Goal: Transaction & Acquisition: Obtain resource

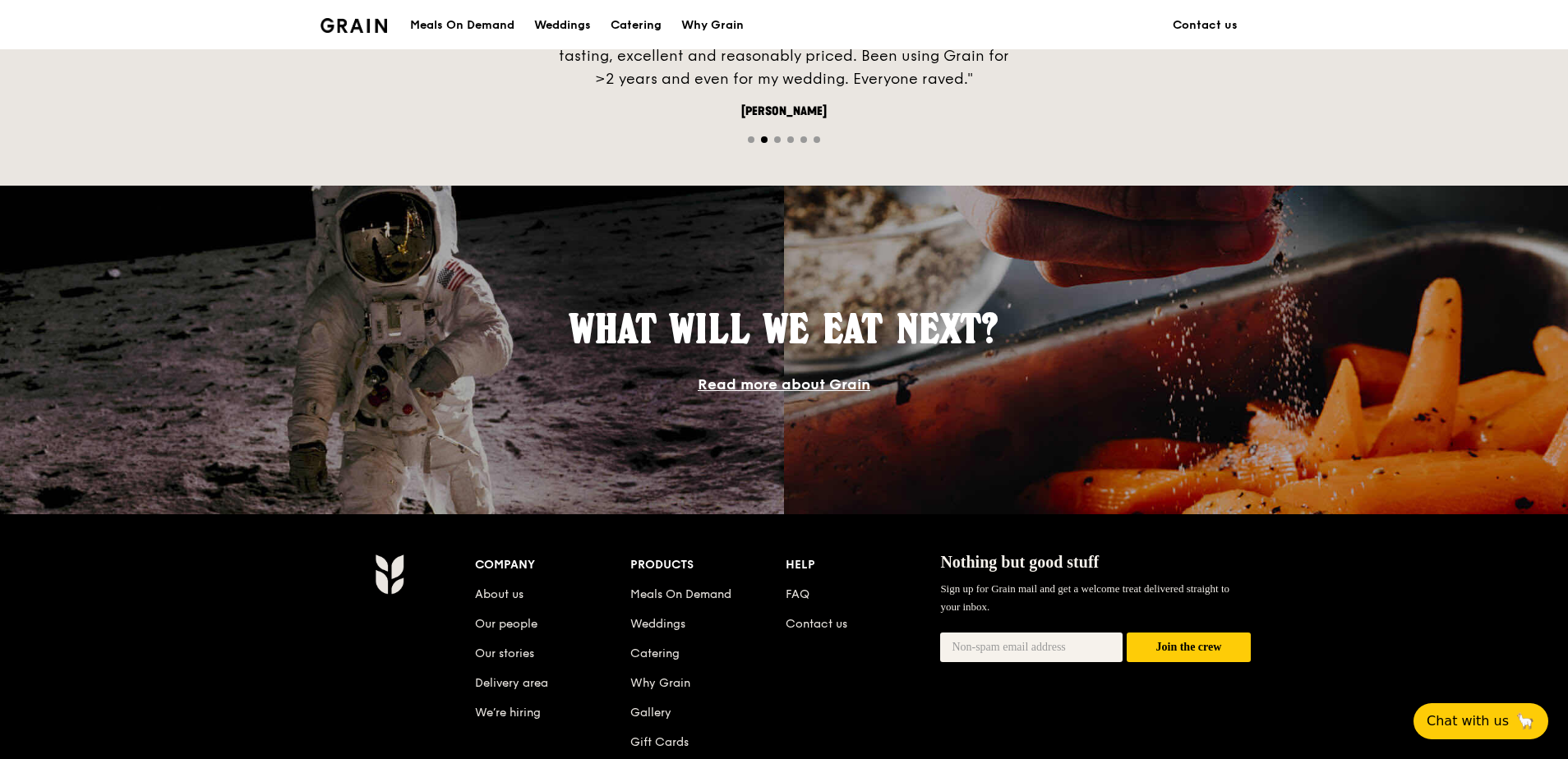
scroll to position [1479, 0]
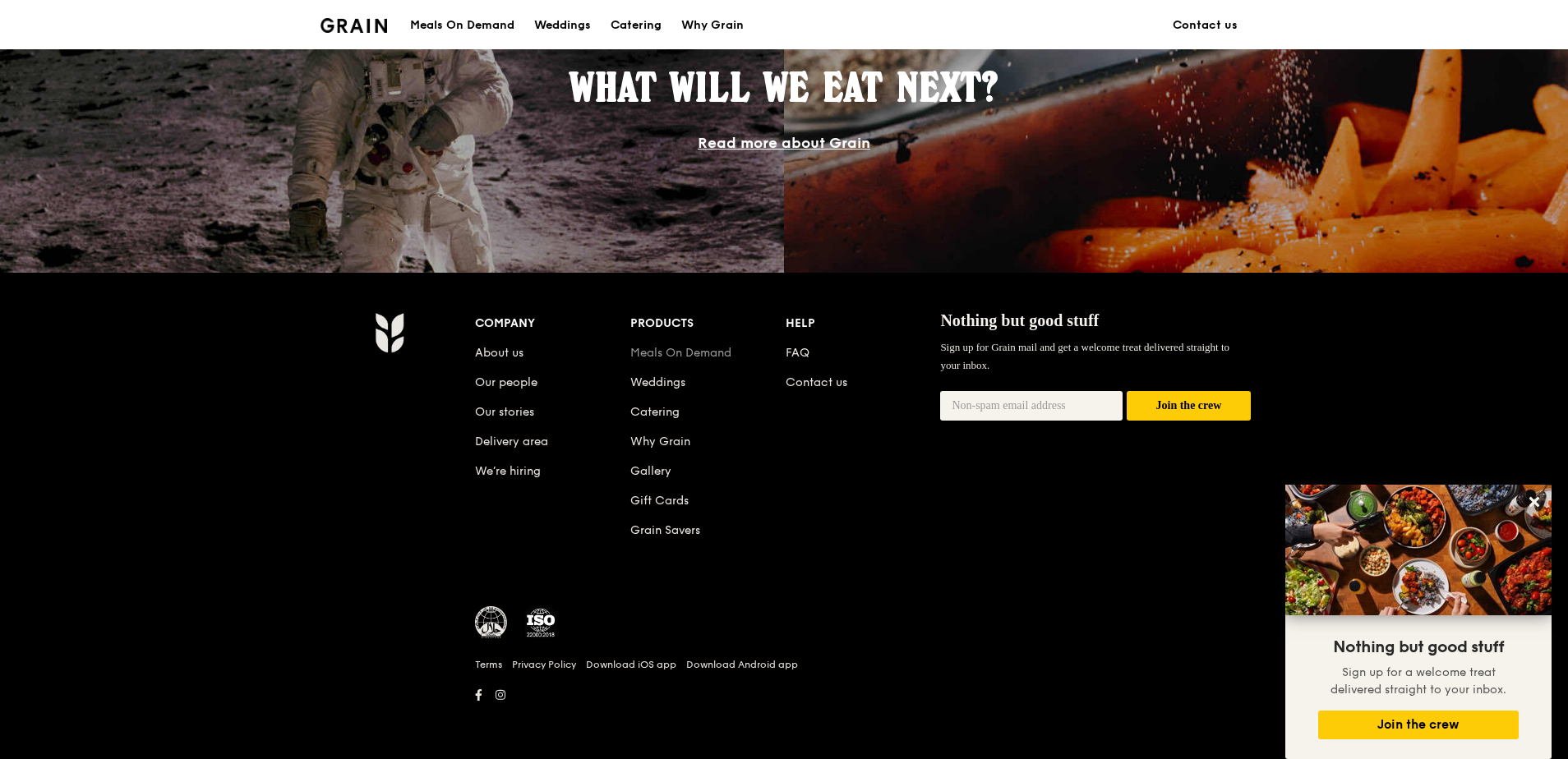
click at [682, 349] on link "Meals On Demand" at bounding box center [681, 353] width 101 height 14
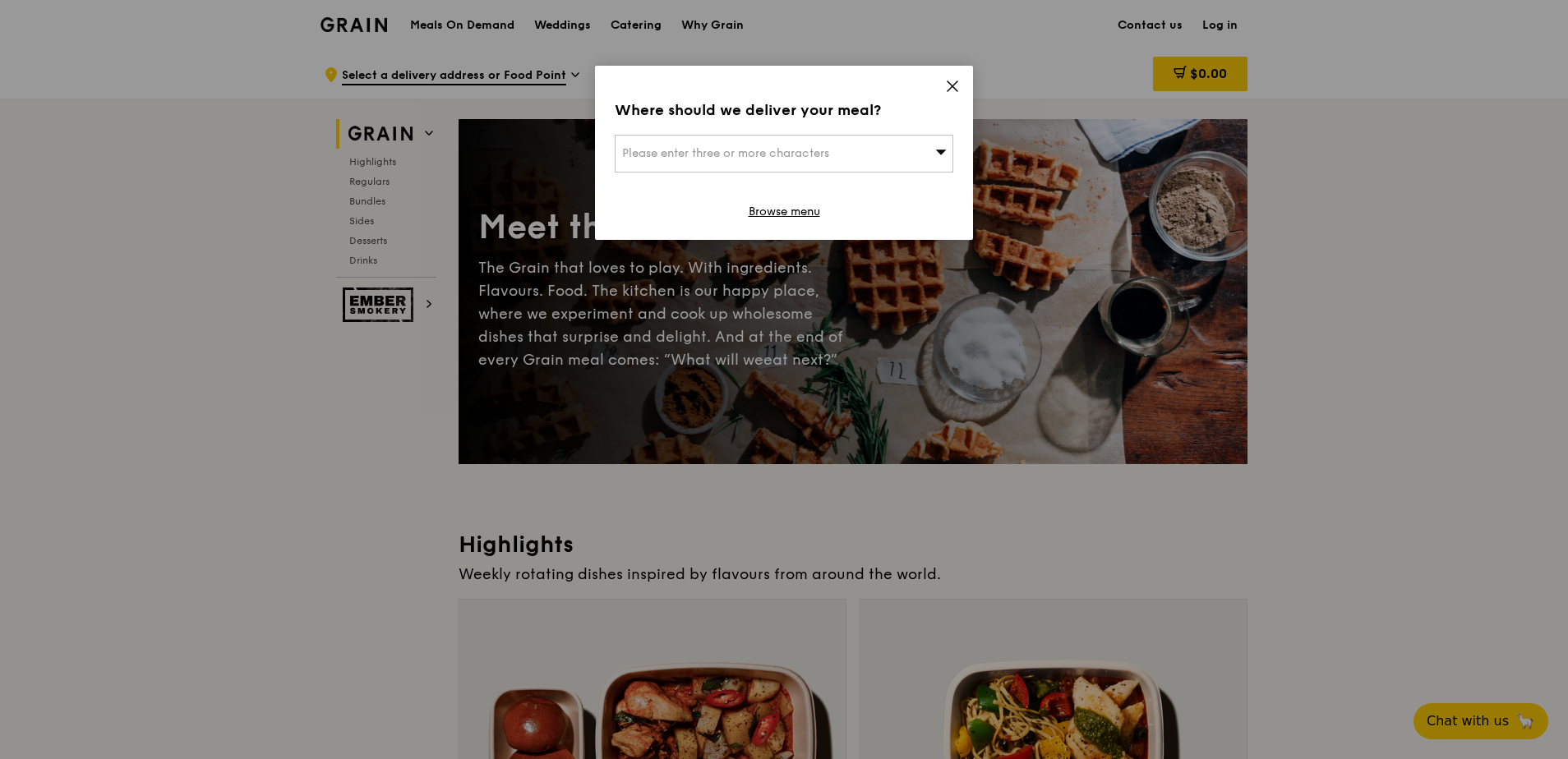
click at [932, 81] on div "Where should we deliver your meal? Please enter three or more characters Browse…" at bounding box center [784, 153] width 378 height 174
click at [946, 79] on icon at bounding box center [952, 86] width 15 height 15
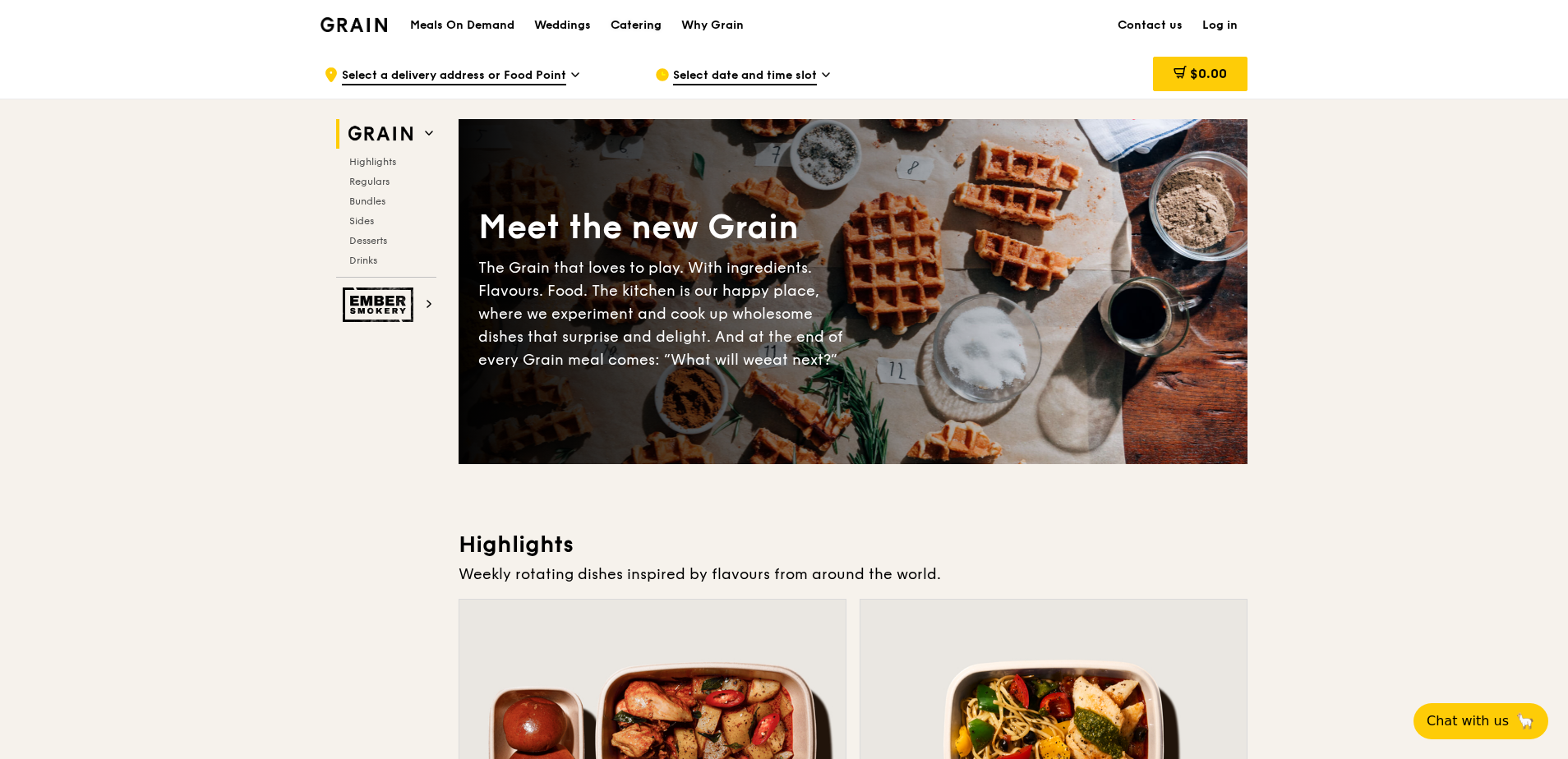
click at [636, 14] on div "Catering" at bounding box center [636, 26] width 51 height 50
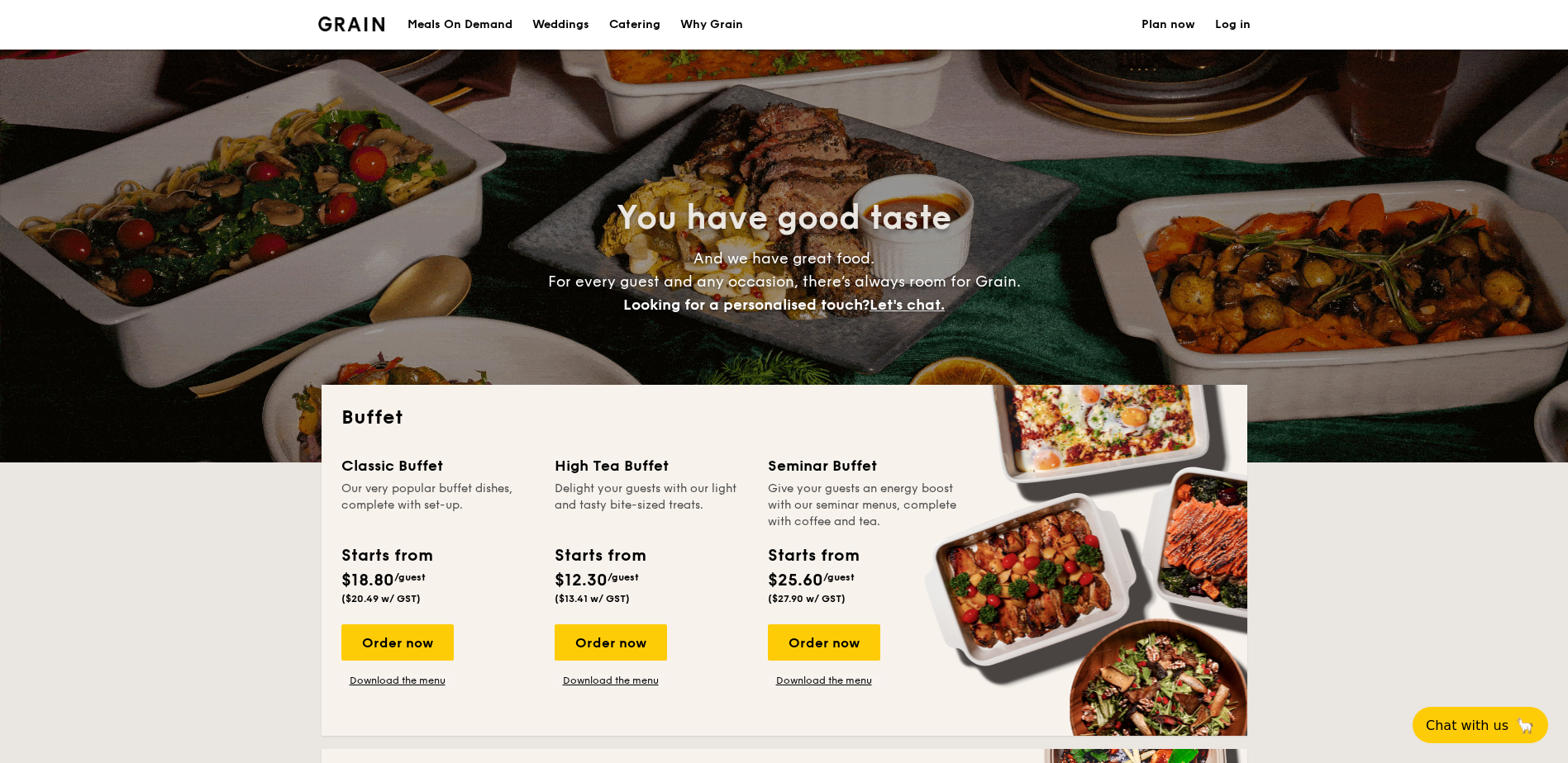
select select
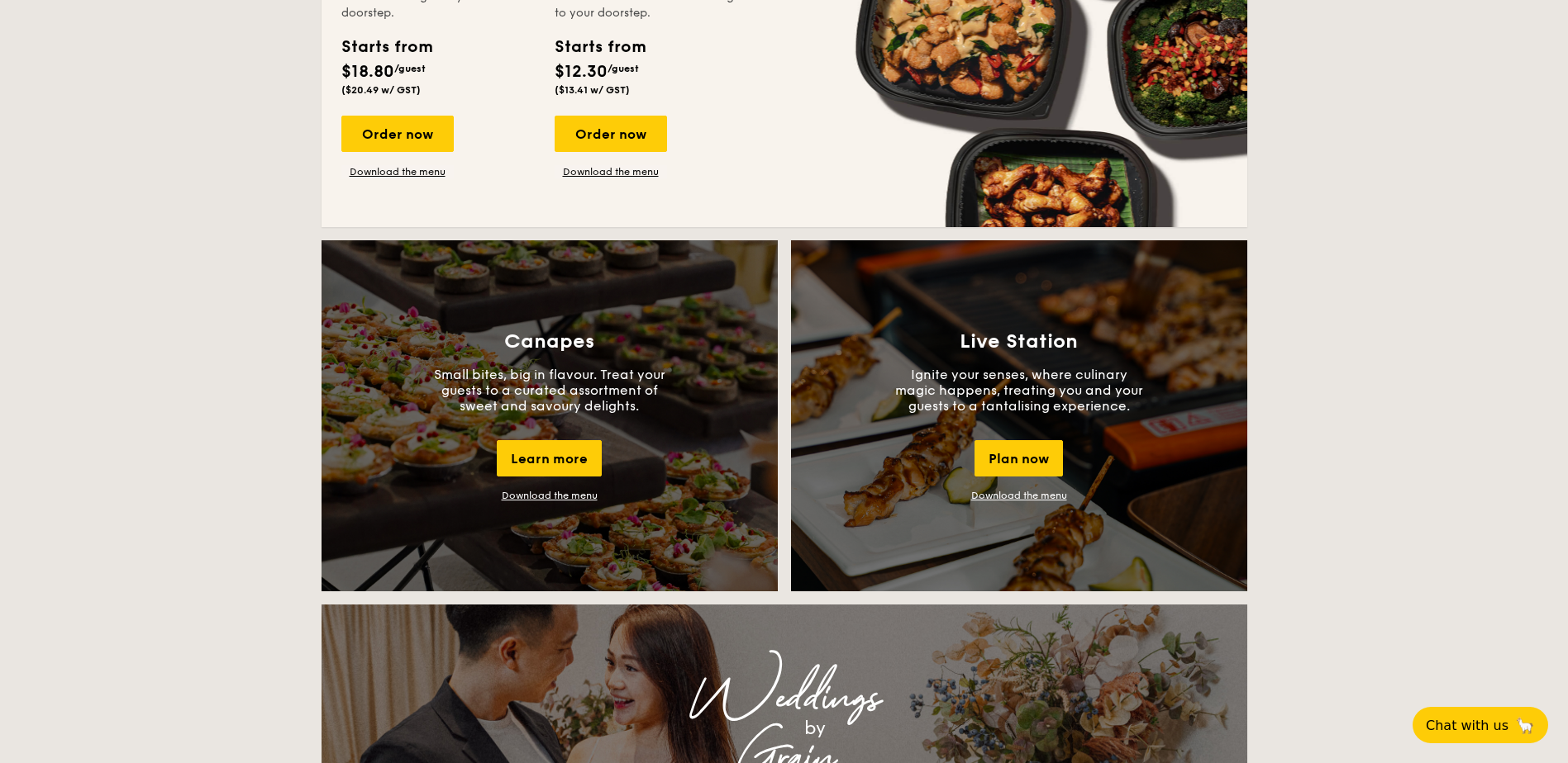
scroll to position [991, 0]
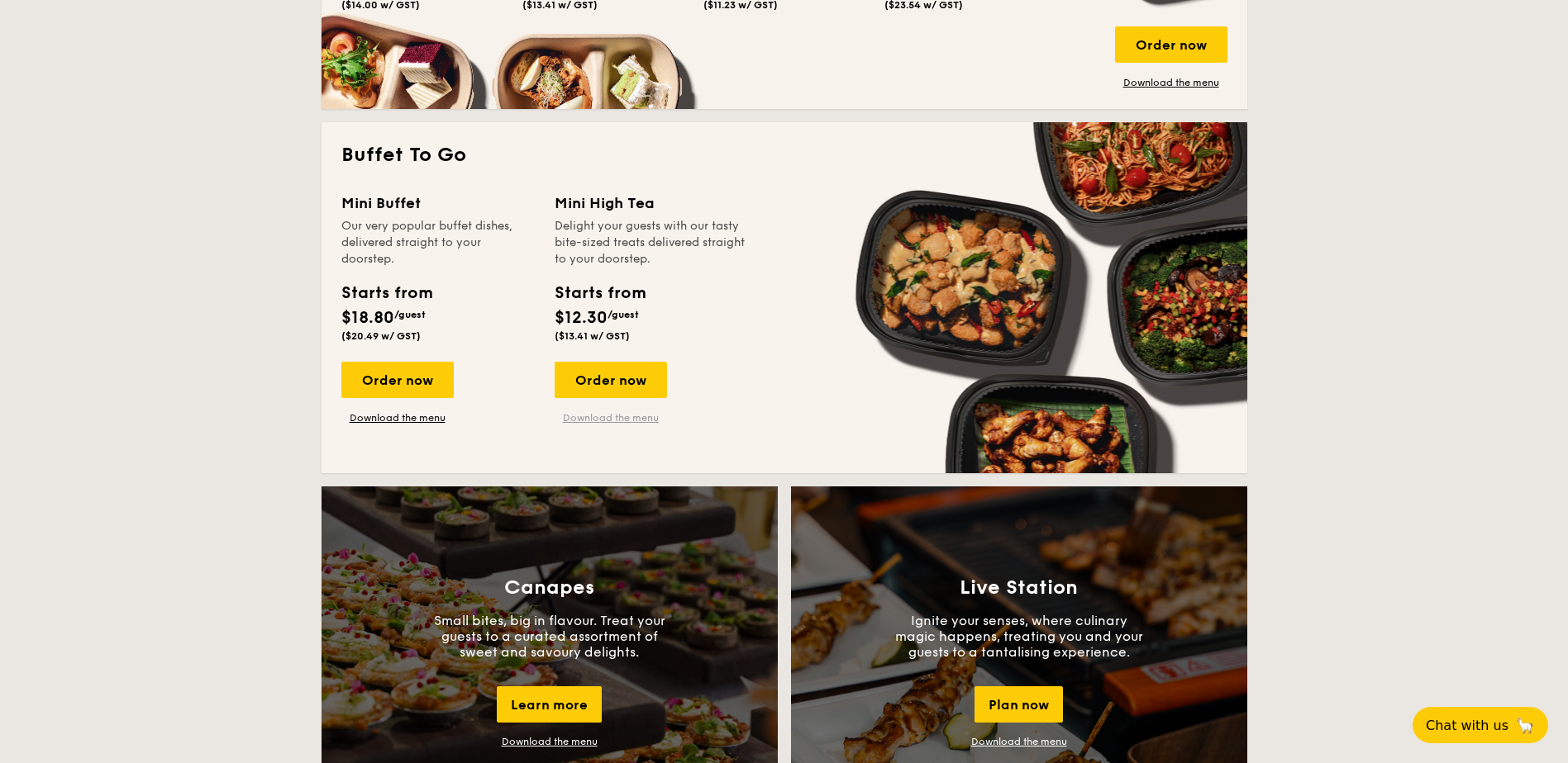
click at [648, 415] on link "Download the menu" at bounding box center [611, 418] width 113 height 13
